Goal: Find contact information: Find contact information

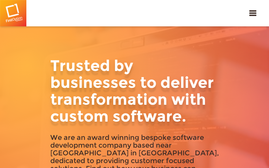
type input "CfaWiRrNFGc"
type input "[EMAIL_ADDRESS][DOMAIN_NAME]"
type input "3019519376"
type input "YcNoxESYS"
type input "AjgPlluKoKA"
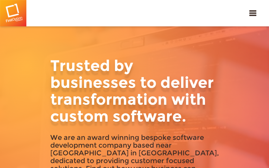
type input "[EMAIL_ADDRESS][DOMAIN_NAME]"
type input "4046416725"
type input "TbdAYelWdtfu"
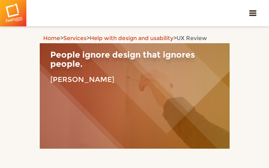
type input "sQuozySQhzD"
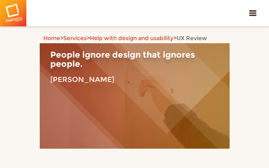
type input "[EMAIL_ADDRESS][DOMAIN_NAME]"
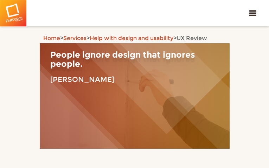
type input "4968989081"
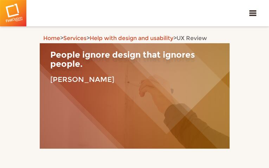
type input "FNaRANhnYZDwXPVd"
type input "SyEvfRgiOk"
type input "[EMAIL_ADDRESS][DOMAIN_NAME]"
type input "8474298695"
type input "YXciHOHS"
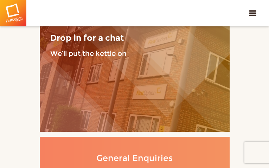
type input "OllNCPrDmpNw"
type input "[EMAIL_ADDRESS][DOMAIN_NAME]"
type input "COYQHnat"
type input "fdaMrnZjrUiYmmhi"
type input "[EMAIL_ADDRESS][DOMAIN_NAME]"
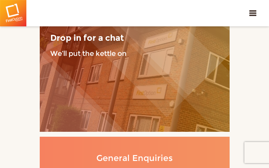
type input "9487747095"
type input "kfsnXmtMyHLSMAK"
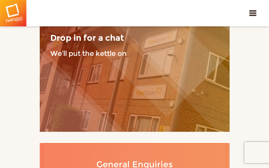
type input "KwuNwtFPEnG"
type input "[EMAIL_ADDRESS][DOMAIN_NAME]"
type input "7144728919"
type input "HBDlgFFp"
